Goal: Check status

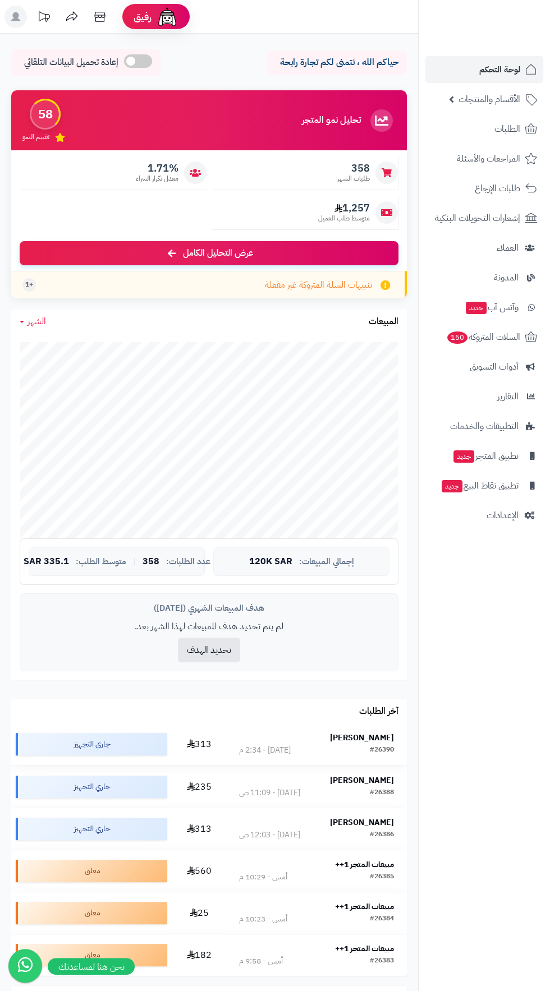
click at [381, 743] on div "[PERSON_NAME]" at bounding box center [316, 738] width 155 height 12
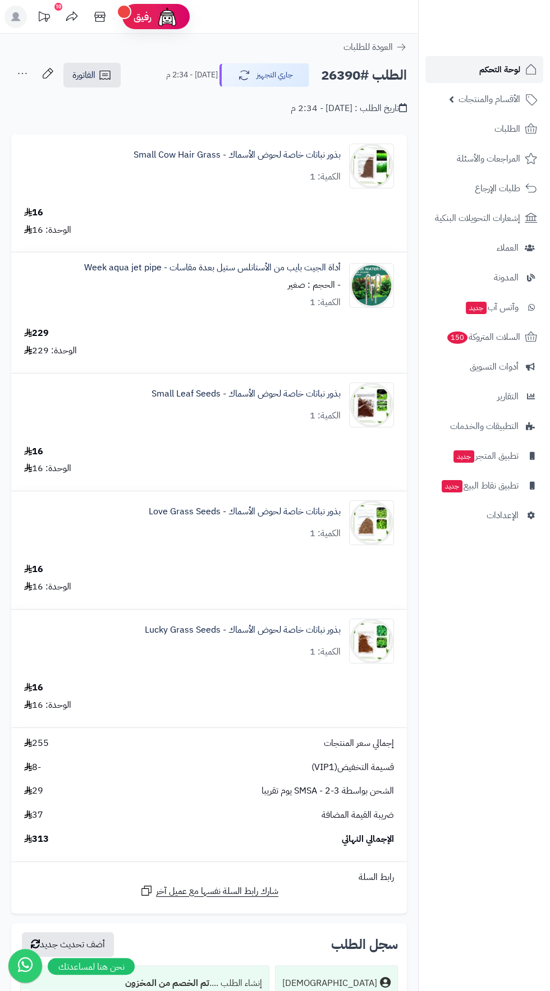
click at [497, 75] on span "لوحة التحكم" at bounding box center [499, 70] width 41 height 16
